Goal: Task Accomplishment & Management: Use online tool/utility

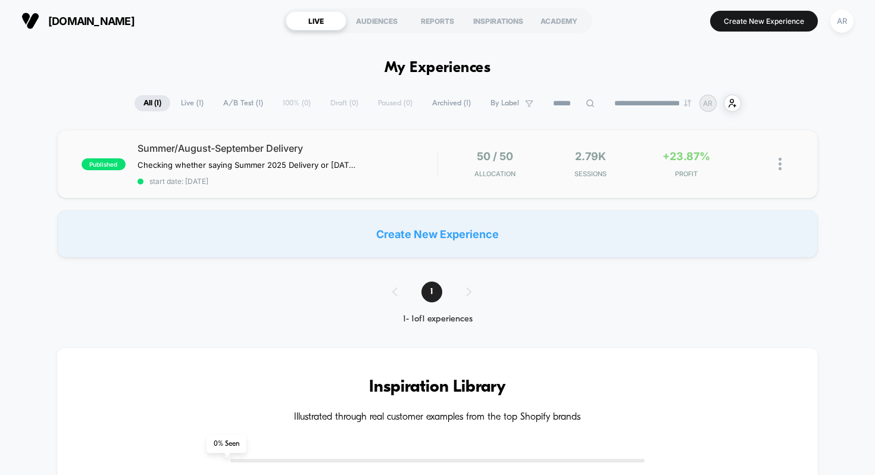
click at [358, 188] on div "published Summer/August-September Delivery Checking whether saying Summer 2025 …" at bounding box center [438, 164] width 762 height 68
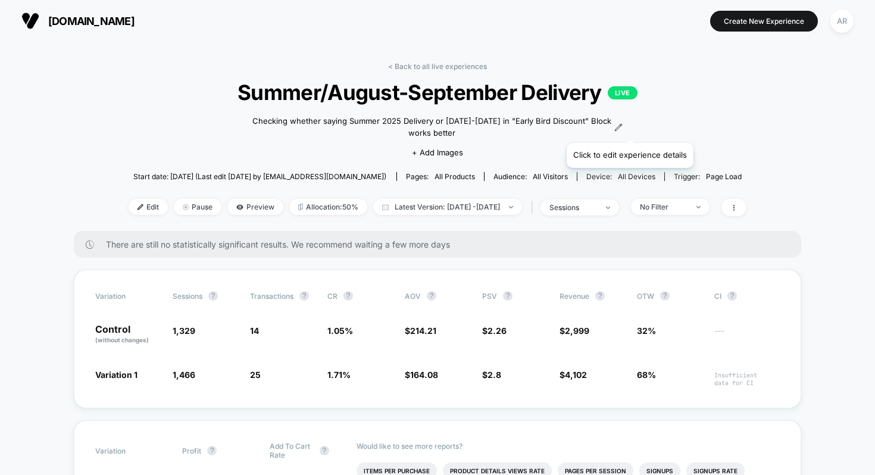
click at [622, 128] on icon at bounding box center [619, 127] width 7 height 7
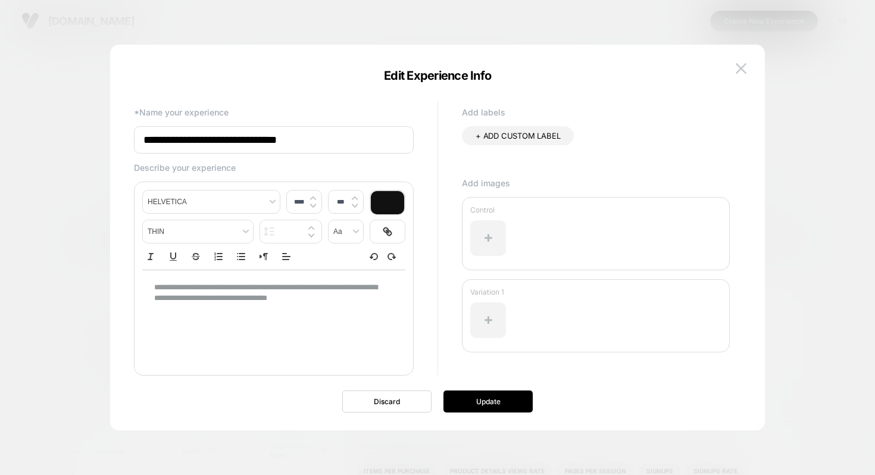
type input "****"
click at [218, 298] on p "**********" at bounding box center [269, 293] width 230 height 22
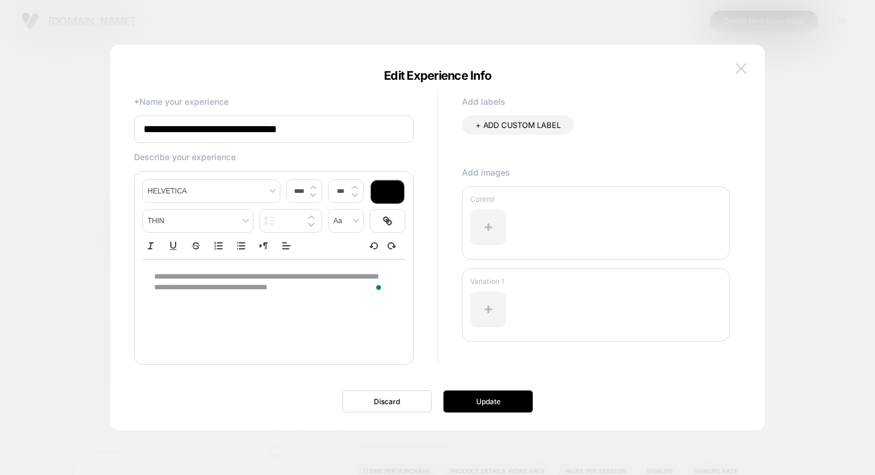
click at [747, 61] on button at bounding box center [741, 69] width 18 height 18
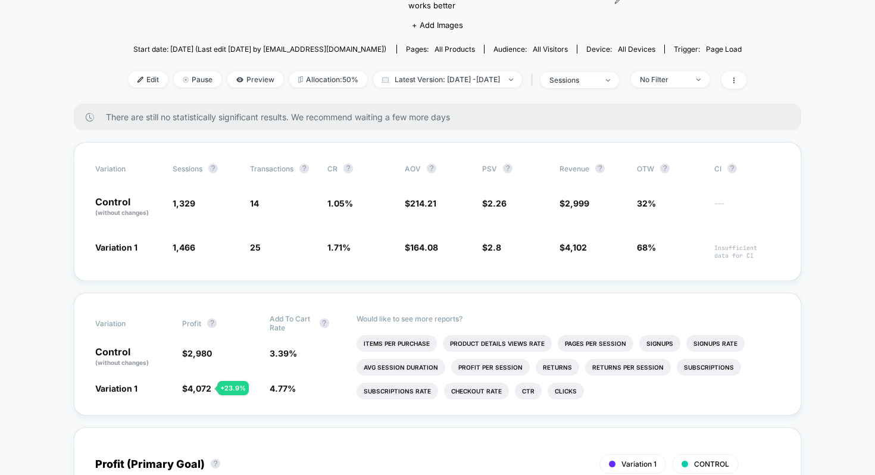
scroll to position [138, 0]
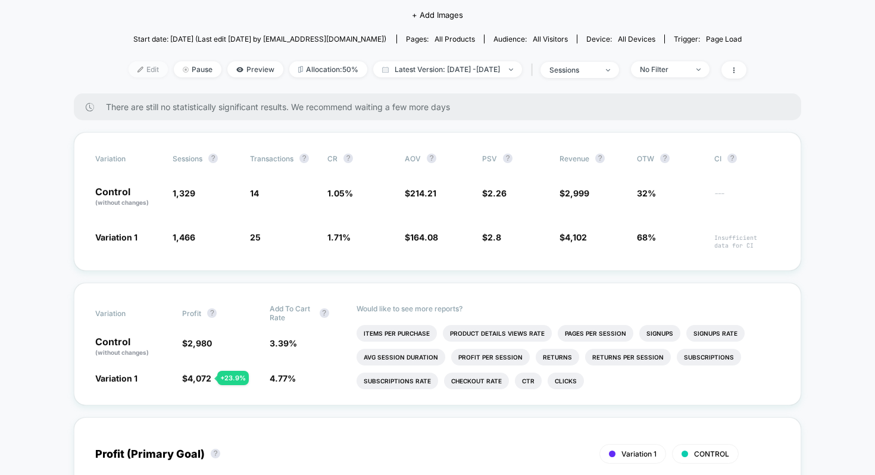
click at [129, 67] on span "Edit" at bounding box center [148, 69] width 39 height 16
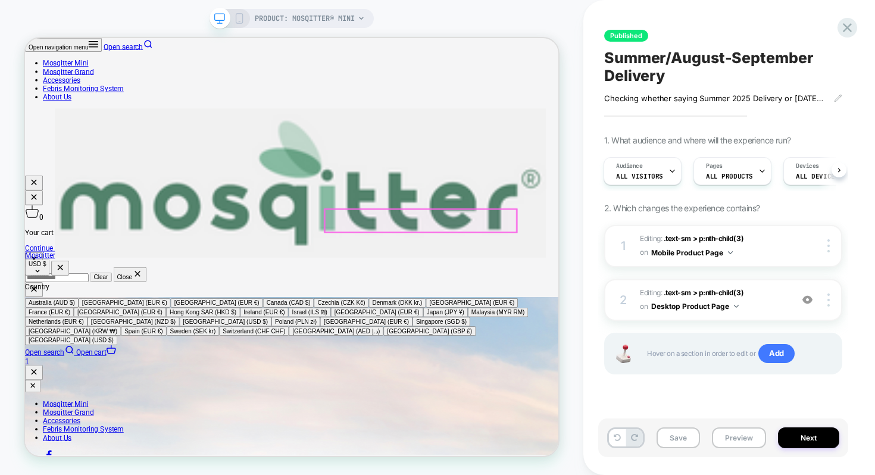
scroll to position [712, 0]
click at [786, 260] on div "1 Editing : .text-sm > p:nth-child(3) .text-sm > p:nth-child(3) on Mobile Produ…" at bounding box center [723, 246] width 238 height 42
click at [831, 242] on div at bounding box center [830, 245] width 23 height 13
click at [659, 250] on button "Mobile Product Page" at bounding box center [692, 252] width 82 height 15
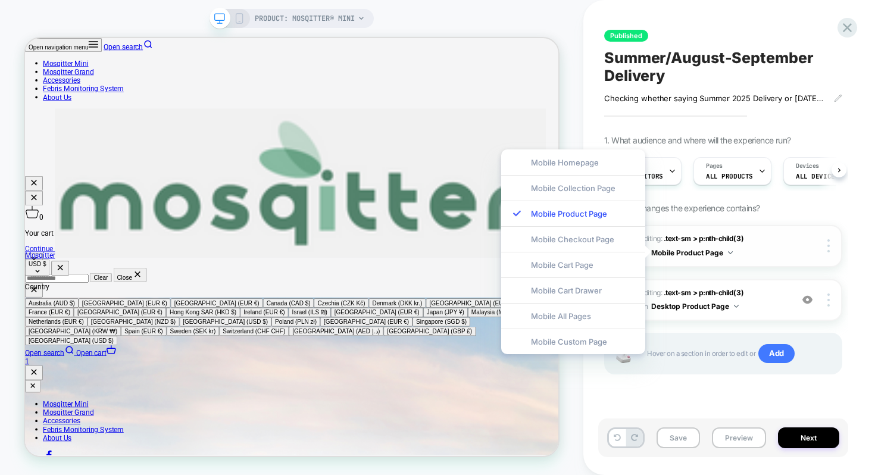
click at [731, 249] on button "Mobile Product Page" at bounding box center [692, 252] width 82 height 15
click at [700, 239] on span ".text-sm > p:nth-child(3)" at bounding box center [704, 238] width 80 height 9
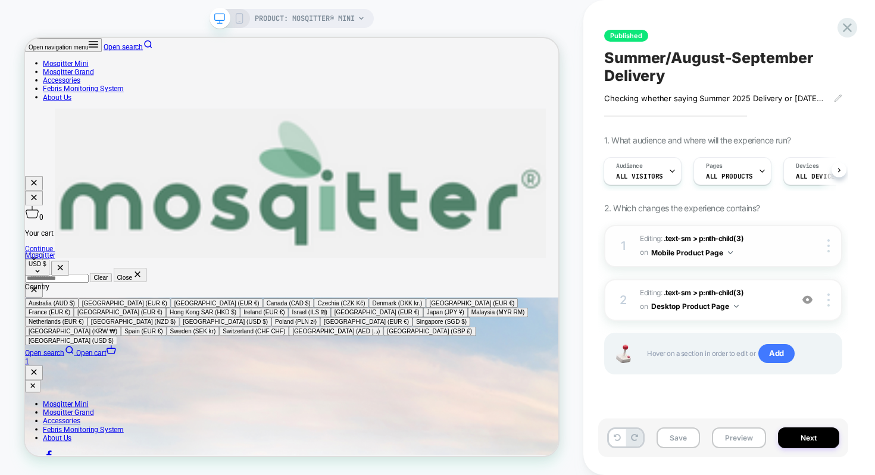
click at [627, 247] on div "1" at bounding box center [623, 245] width 12 height 21
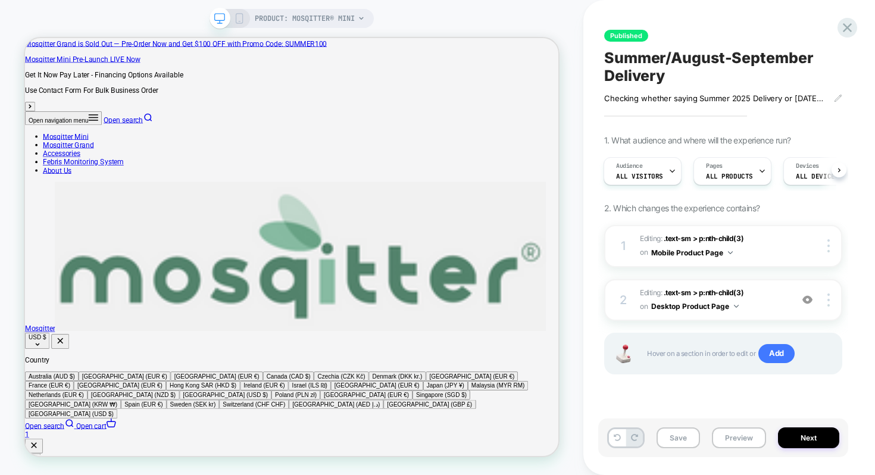
scroll to position [0, 0]
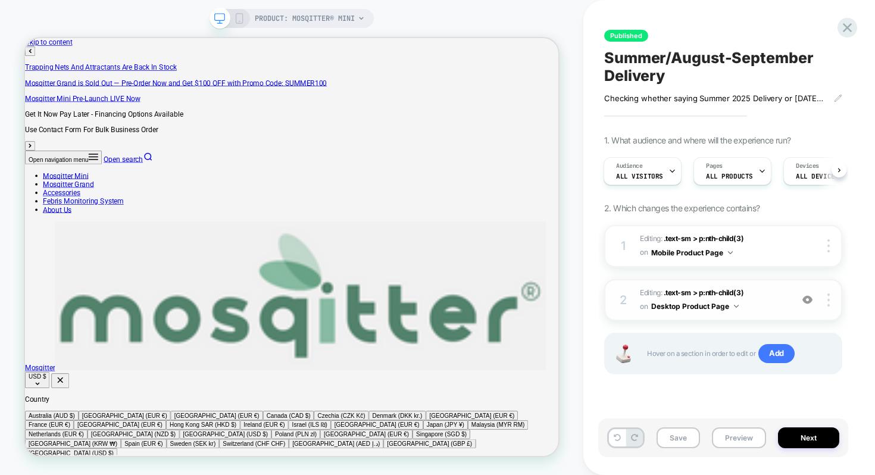
click at [806, 300] on img at bounding box center [808, 300] width 10 height 10
click at [808, 301] on img at bounding box center [808, 300] width 10 height 10
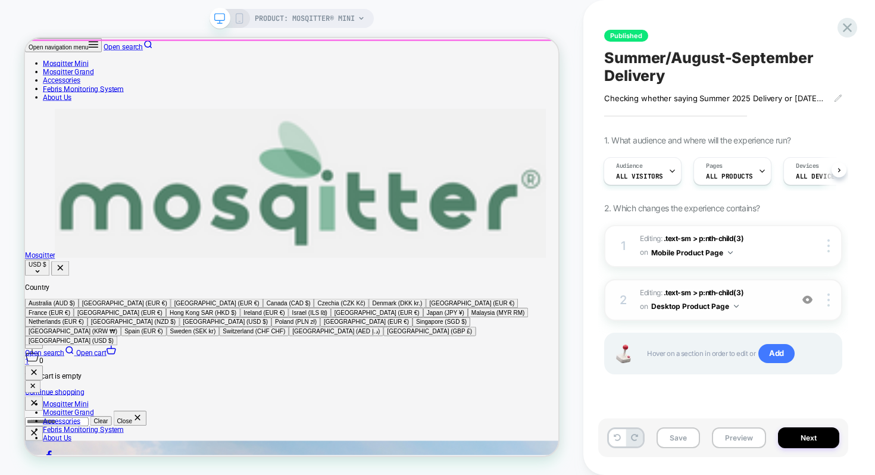
scroll to position [537, 0]
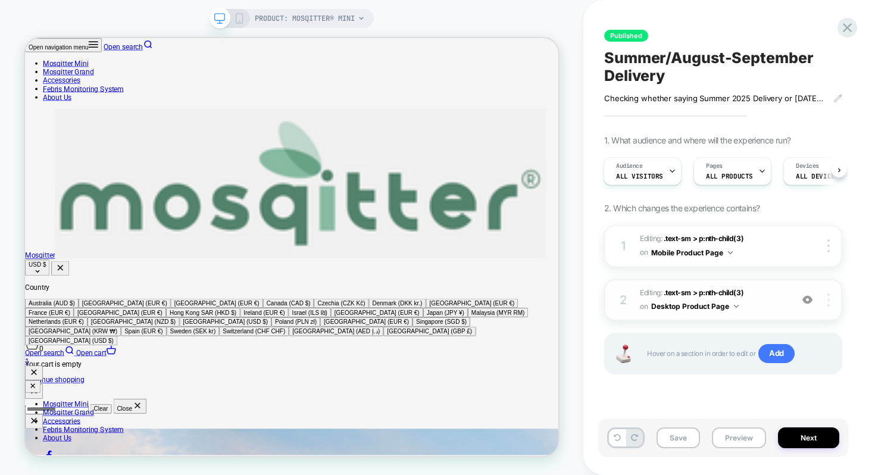
click at [828, 296] on img at bounding box center [829, 300] width 2 height 13
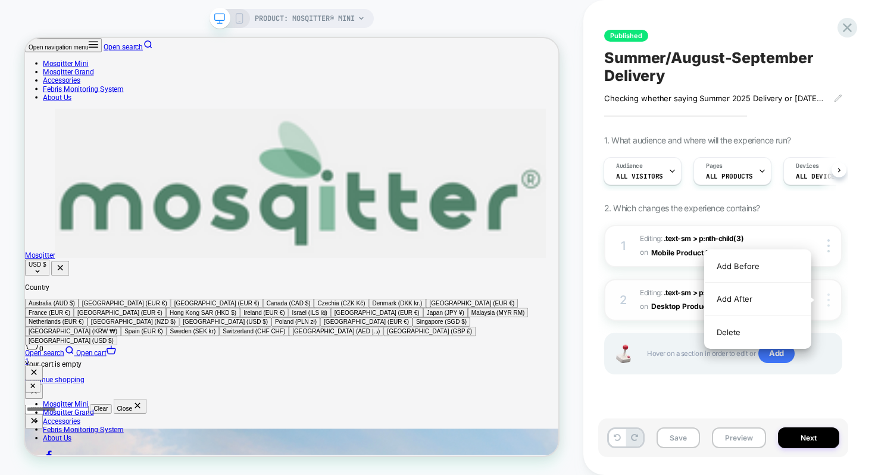
click at [828, 296] on img at bounding box center [829, 300] width 2 height 13
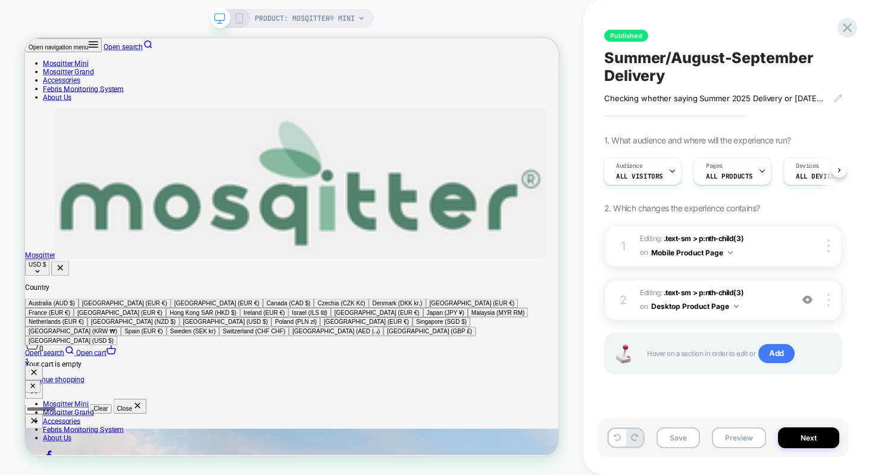
click at [640, 308] on span "on" at bounding box center [644, 306] width 8 height 13
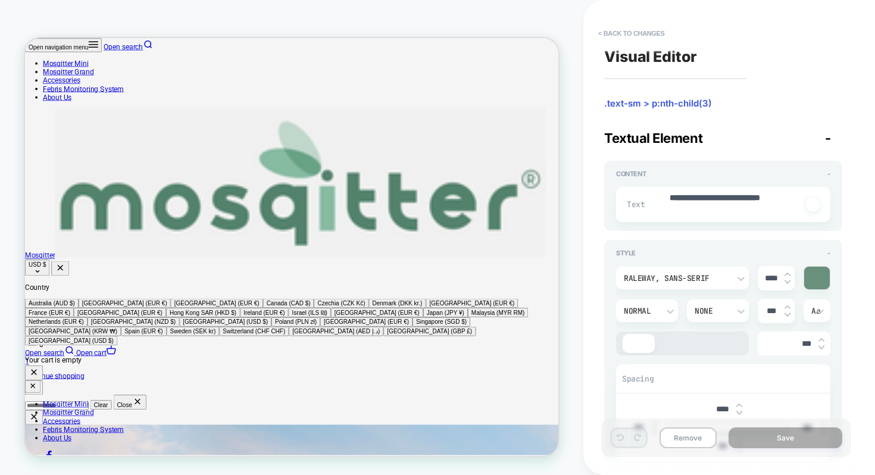
scroll to position [0, 0]
drag, startPoint x: 789, startPoint y: 201, endPoint x: 760, endPoint y: 201, distance: 29.2
click at [760, 201] on textarea "**********" at bounding box center [735, 204] width 133 height 24
type textarea "*"
type textarea "**********"
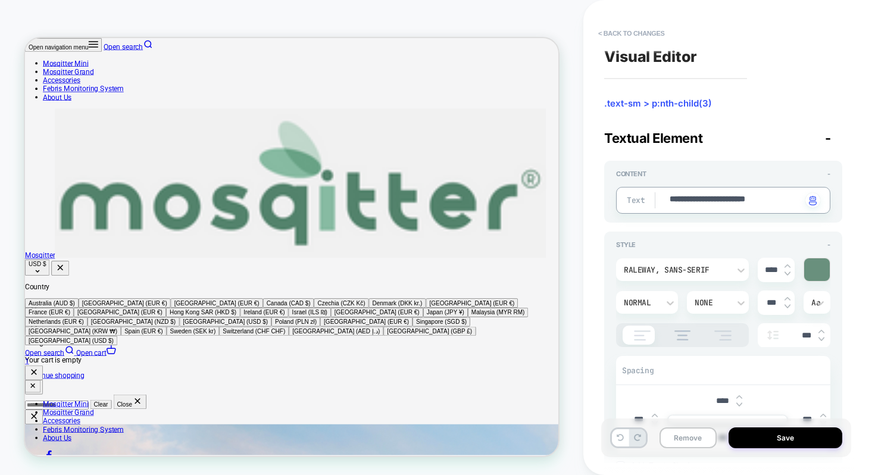
type textarea "*"
type textarea "**********"
type textarea "*"
type textarea "**********"
type textarea "*"
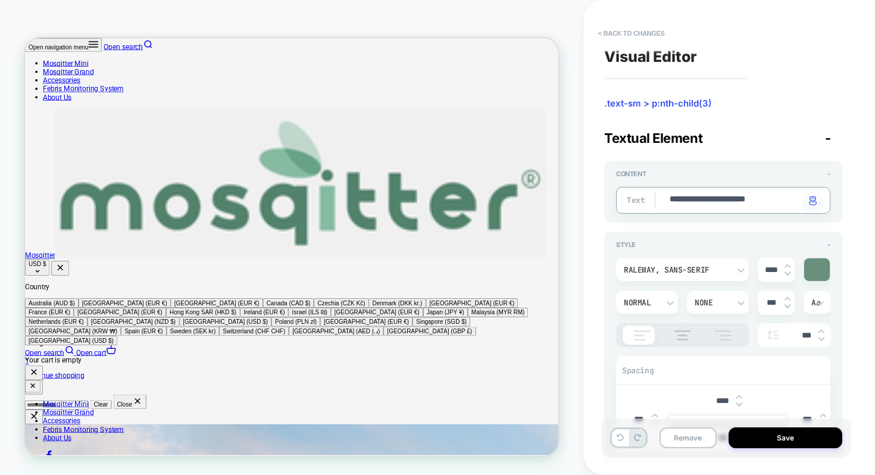
type textarea "**********"
type textarea "*"
type textarea "**********"
type textarea "*"
type textarea "**********"
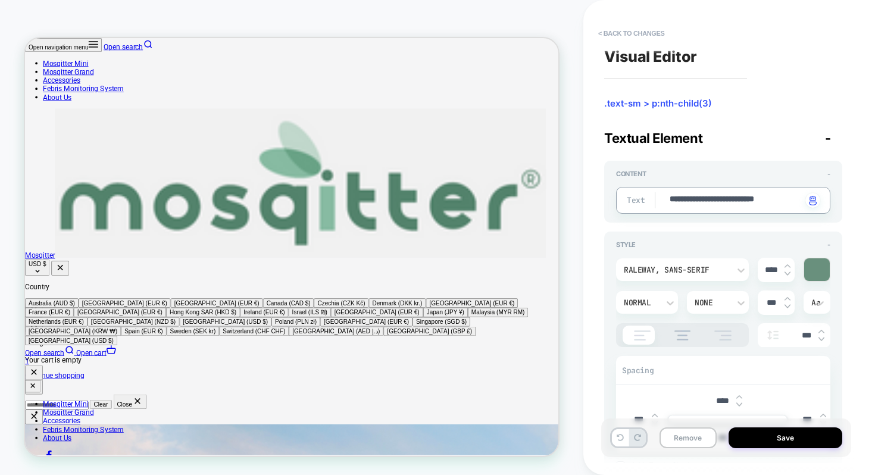
type textarea "*"
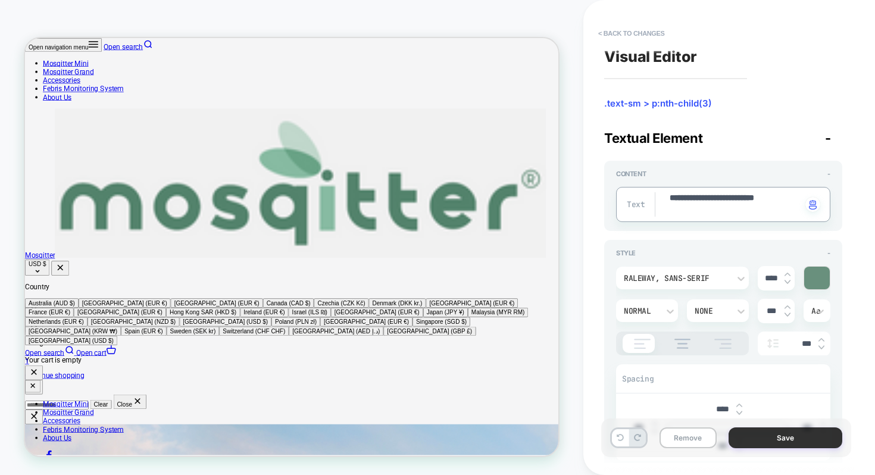
type textarea "**********"
click at [778, 439] on button "Save" at bounding box center [786, 438] width 114 height 21
type textarea "*"
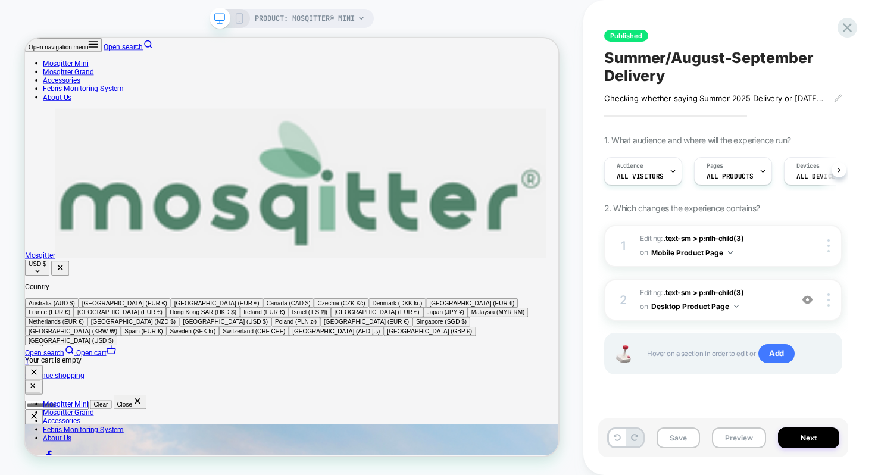
scroll to position [0, 1]
click at [828, 246] on img at bounding box center [829, 245] width 2 height 13
click at [831, 244] on div at bounding box center [830, 245] width 23 height 13
click at [720, 245] on button "Mobile Product Page" at bounding box center [692, 252] width 82 height 15
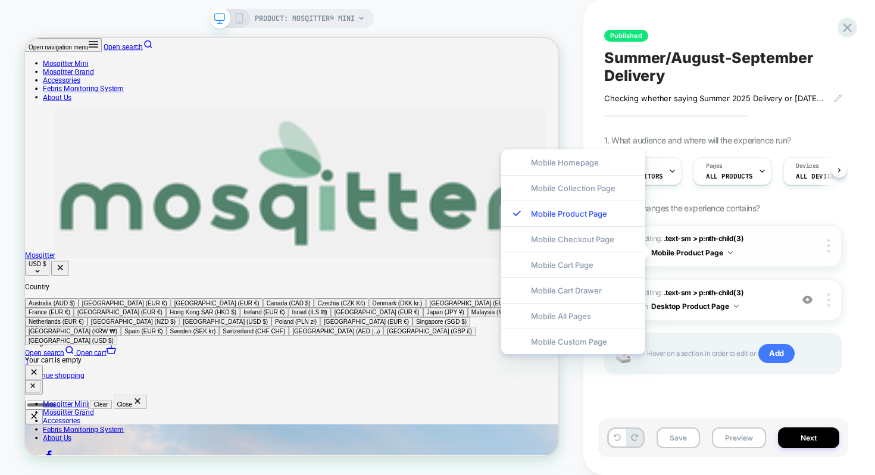
click at [744, 246] on span "Editing : .text-sm > p:nth-child(3) .text-sm > p:nth-child(3) on Mobile Product…" at bounding box center [713, 246] width 146 height 28
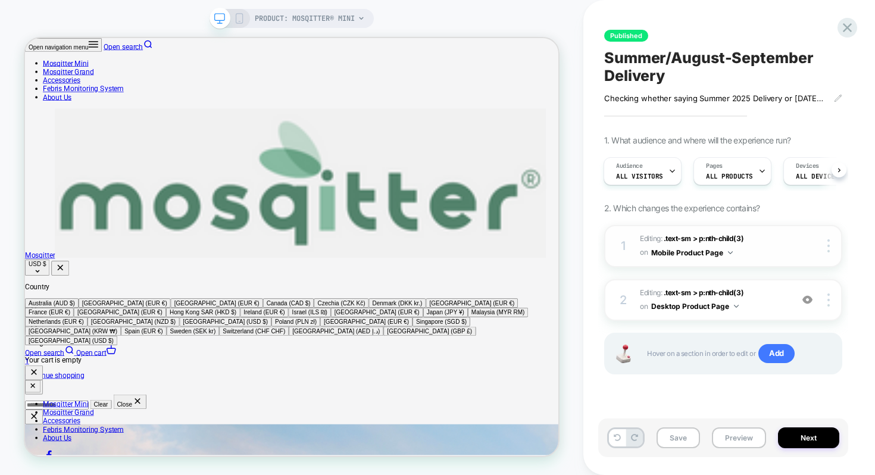
click at [759, 251] on span "Editing : .text-sm > p:nth-child(3) .text-sm > p:nth-child(3) on Mobile Product…" at bounding box center [713, 246] width 146 height 28
click at [734, 305] on img at bounding box center [736, 306] width 5 height 3
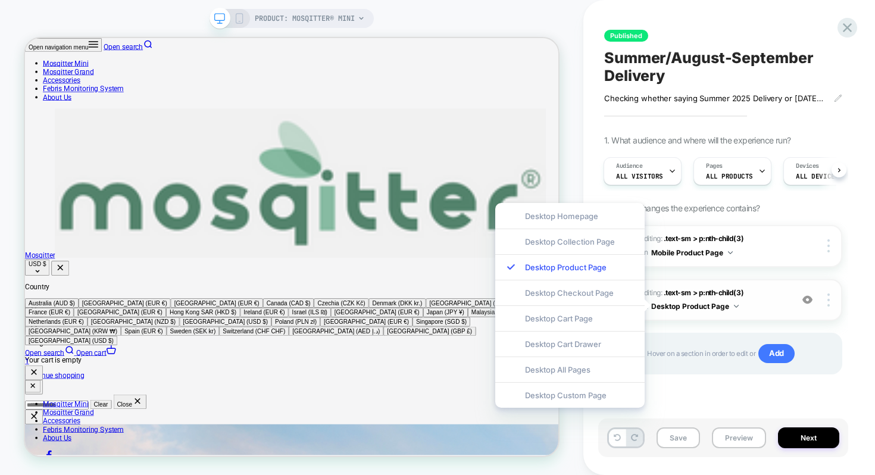
click at [733, 304] on button "Desktop Product Page" at bounding box center [695, 306] width 88 height 15
click at [782, 248] on span "Editing : .text-sm > p:nth-child(3) .text-sm > p:nth-child(3) on Mobile Product…" at bounding box center [713, 246] width 146 height 28
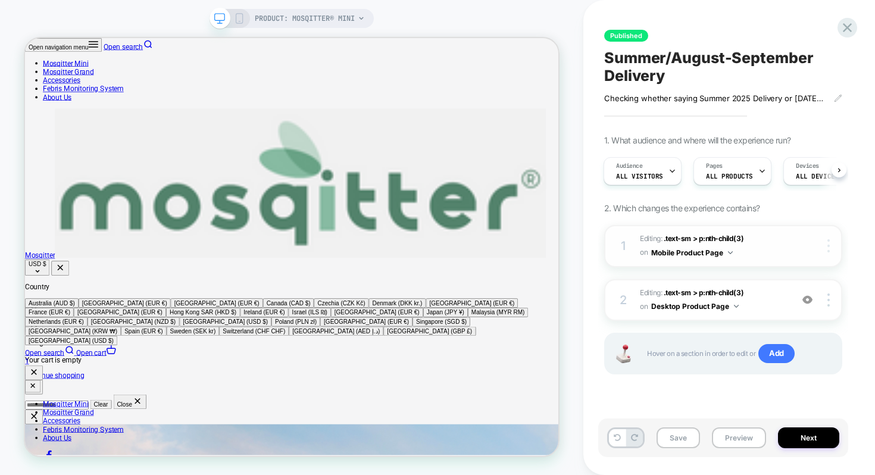
click at [828, 247] on img at bounding box center [829, 245] width 2 height 13
click at [769, 241] on div "Delete" at bounding box center [758, 245] width 106 height 32
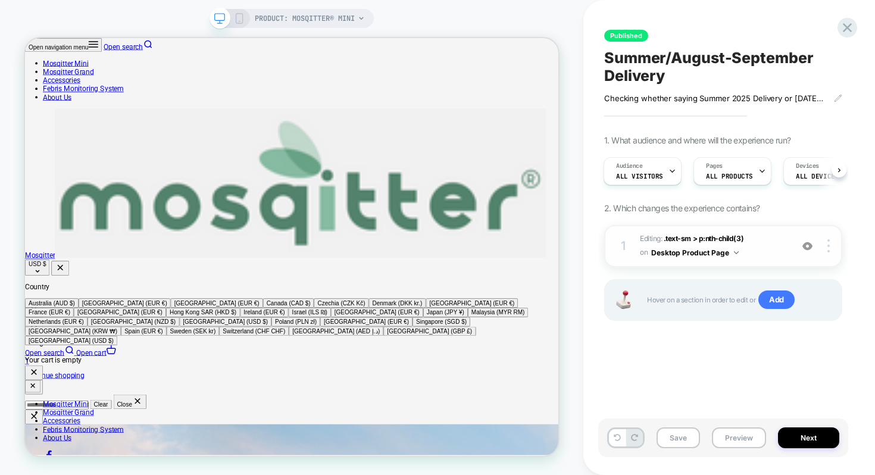
click at [730, 254] on button "Desktop Product Page" at bounding box center [695, 252] width 88 height 15
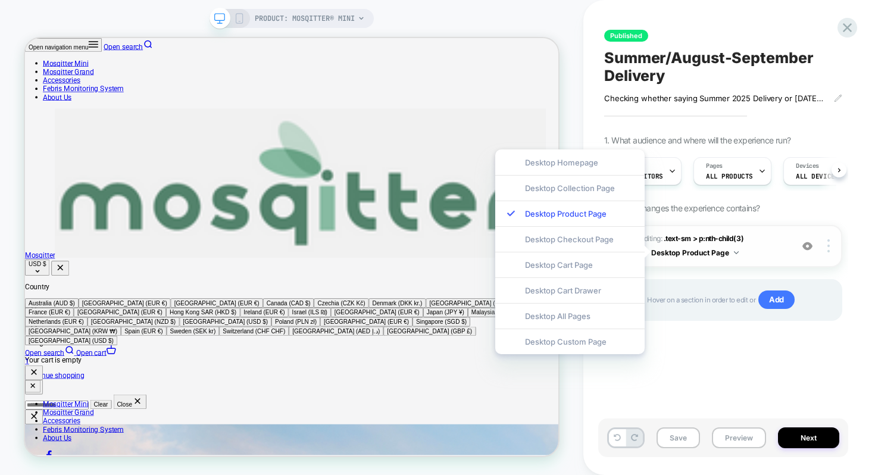
click at [730, 254] on button "Desktop Product Page" at bounding box center [695, 252] width 88 height 15
click at [716, 342] on div "1 Editing : .text-sm > p:nth-child(3) .text-sm > p:nth-child(3) on Desktop Prod…" at bounding box center [723, 288] width 238 height 126
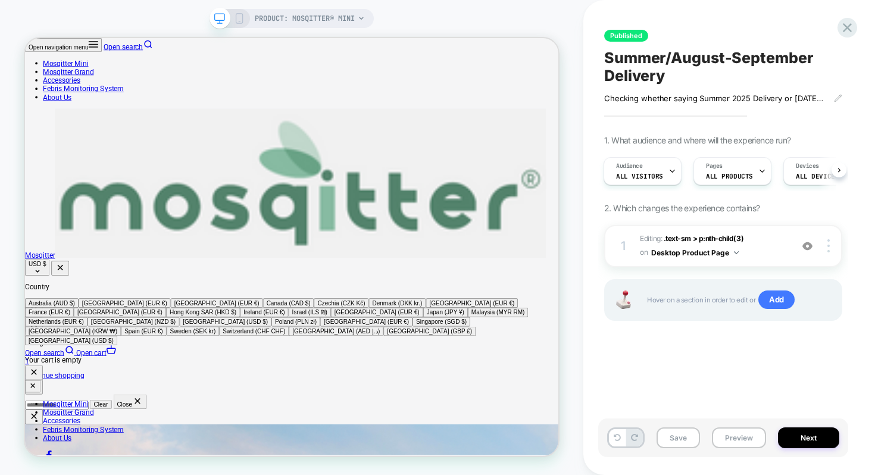
click at [239, 14] on rect at bounding box center [239, 19] width 7 height 10
